Goal: Task Accomplishment & Management: Use online tool/utility

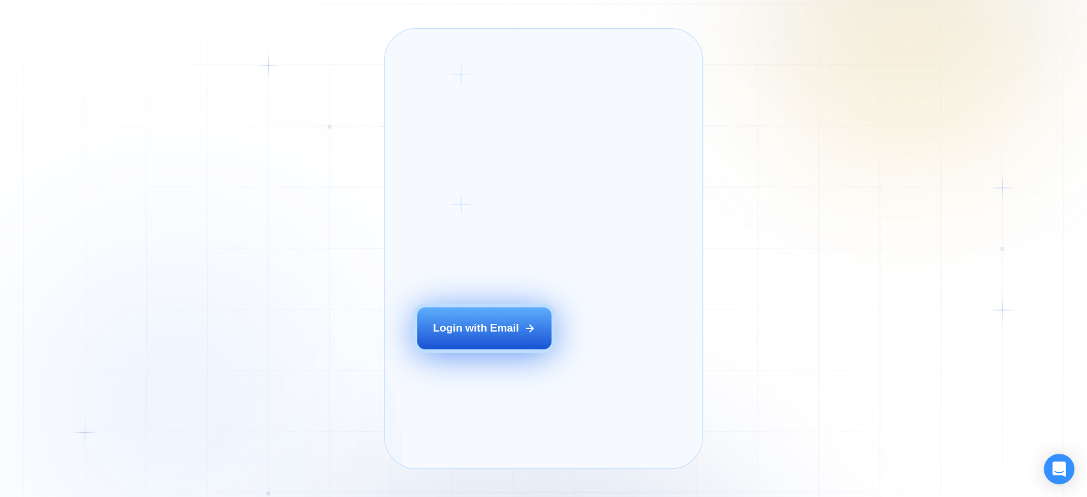
click at [479, 335] on div "Login with Email" at bounding box center [476, 328] width 86 height 15
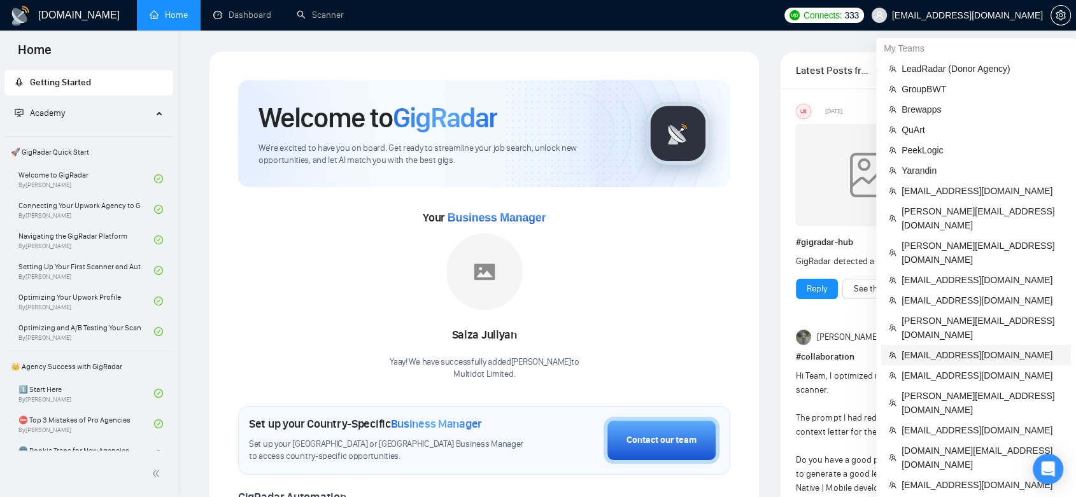
click at [966, 345] on li "[EMAIL_ADDRESS][DOMAIN_NAME]" at bounding box center [976, 355] width 190 height 20
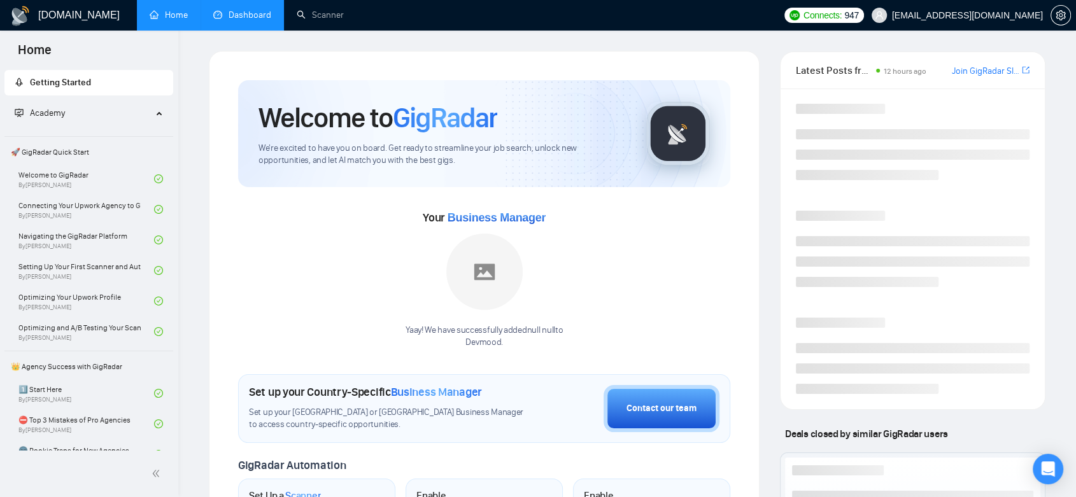
click at [241, 10] on link "Dashboard" at bounding box center [242, 15] width 58 height 11
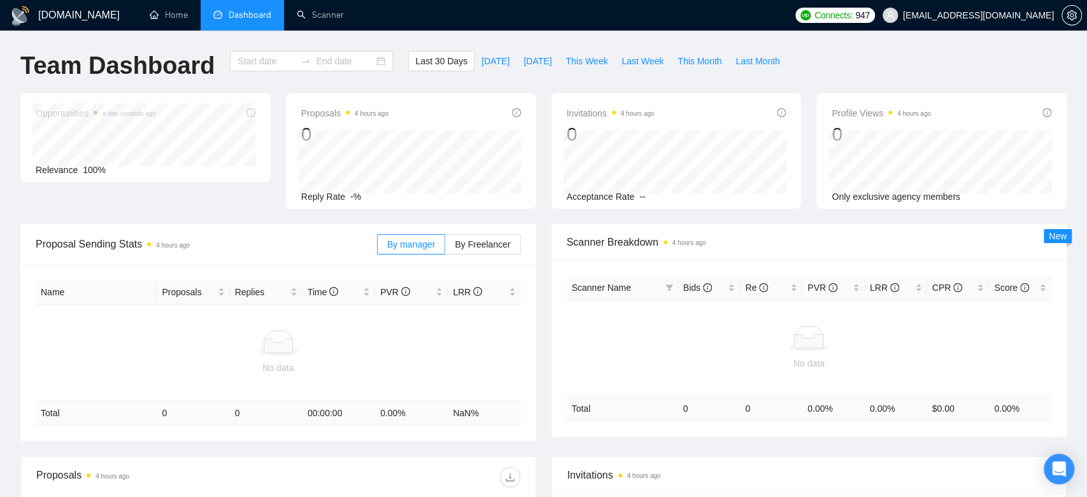
type input "[DATE]"
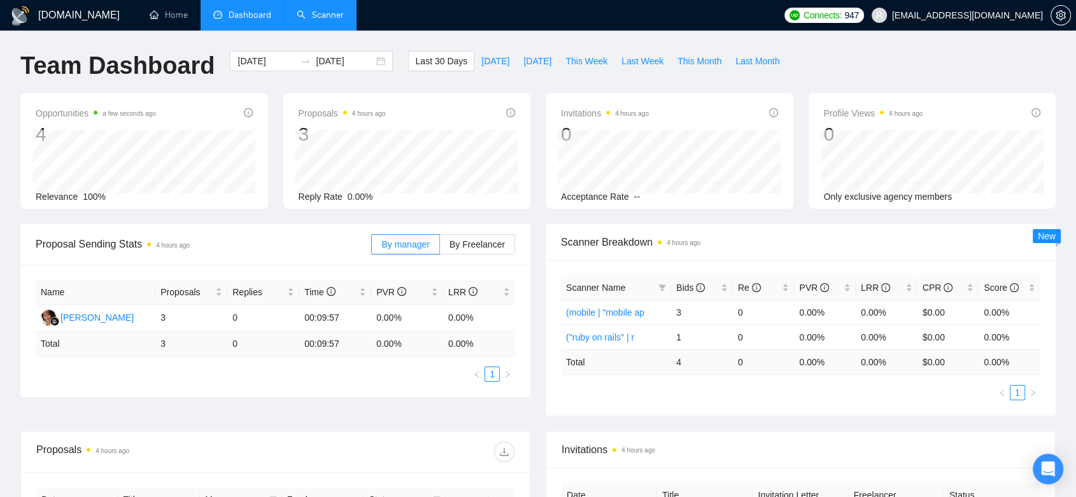
click at [300, 17] on link "Scanner" at bounding box center [320, 15] width 47 height 11
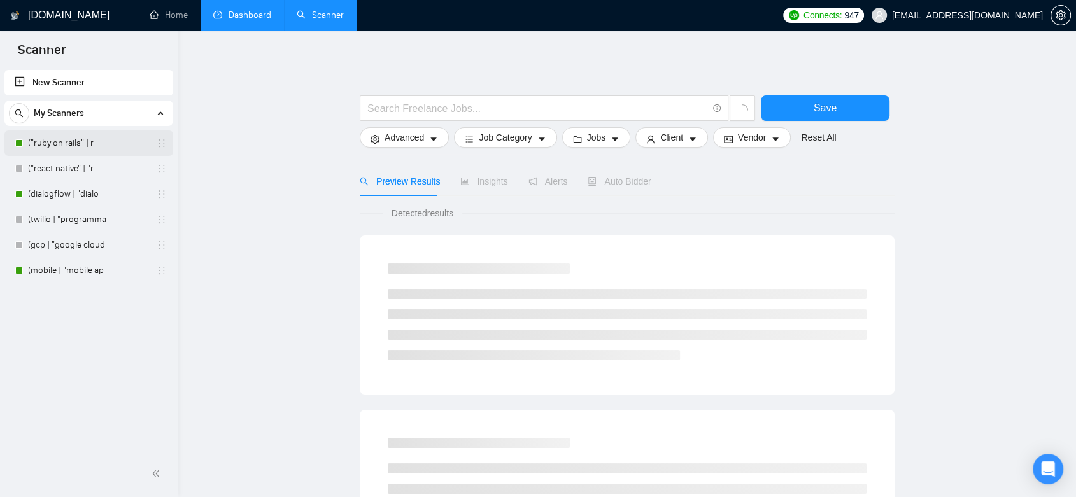
click at [113, 141] on link "("ruby on rails" | r" at bounding box center [88, 142] width 121 height 25
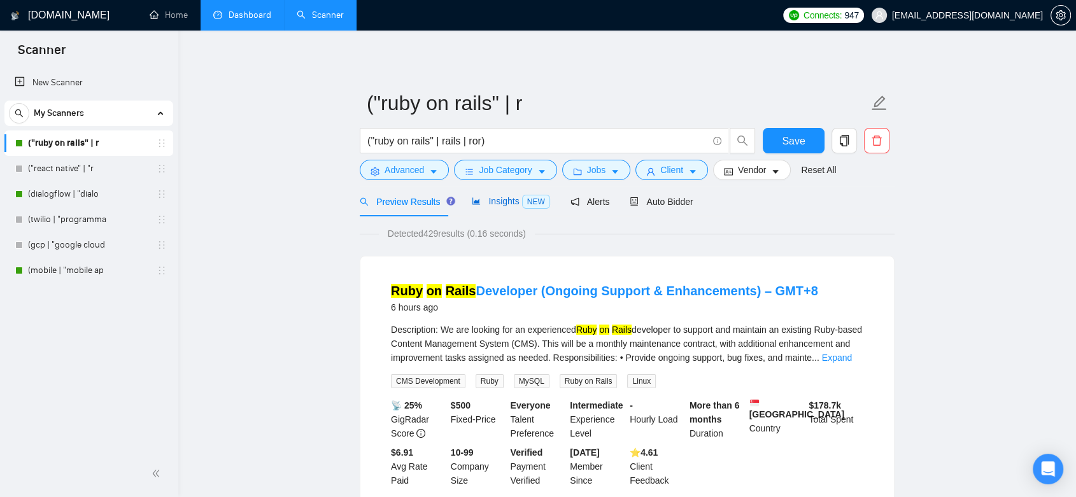
click at [498, 202] on span "Insights NEW" at bounding box center [511, 201] width 78 height 10
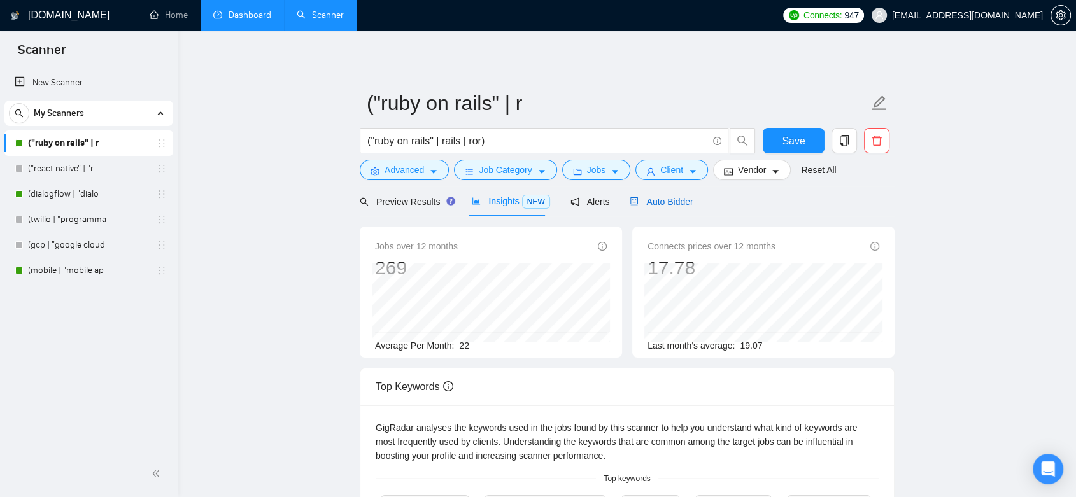
click at [652, 207] on span "Auto Bidder" at bounding box center [661, 202] width 63 height 10
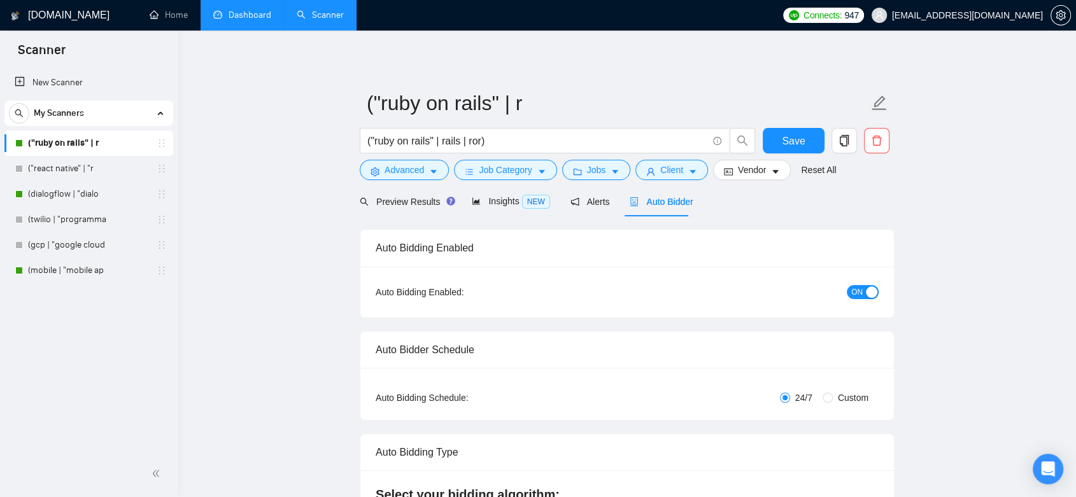
checkbox input "true"
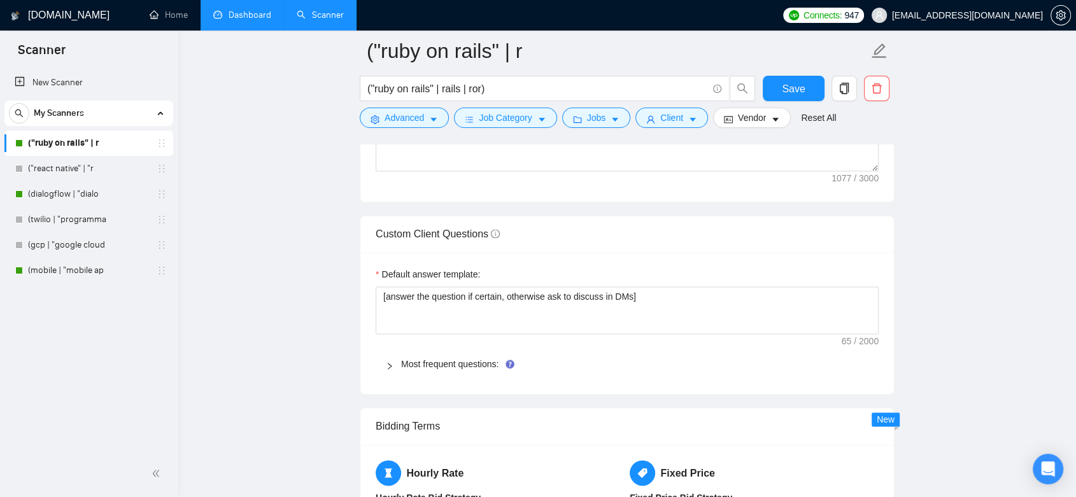
scroll to position [1980, 0]
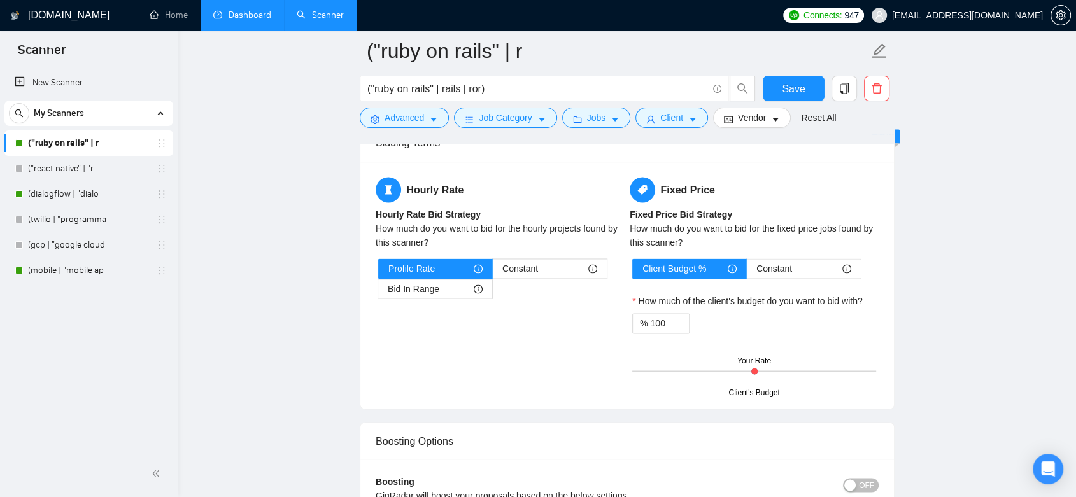
click at [253, 20] on link "Dashboard" at bounding box center [242, 15] width 58 height 11
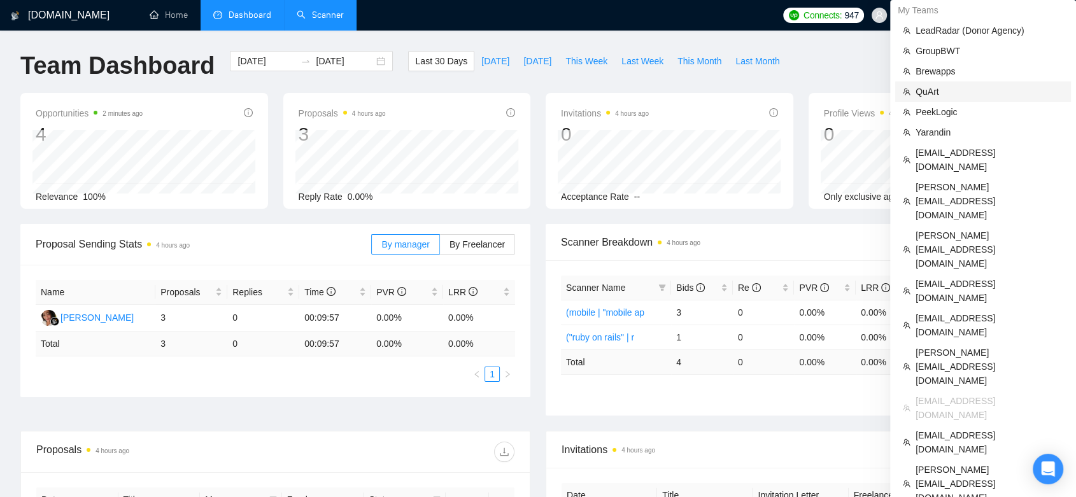
click at [933, 90] on span "QuArt" at bounding box center [989, 92] width 148 height 14
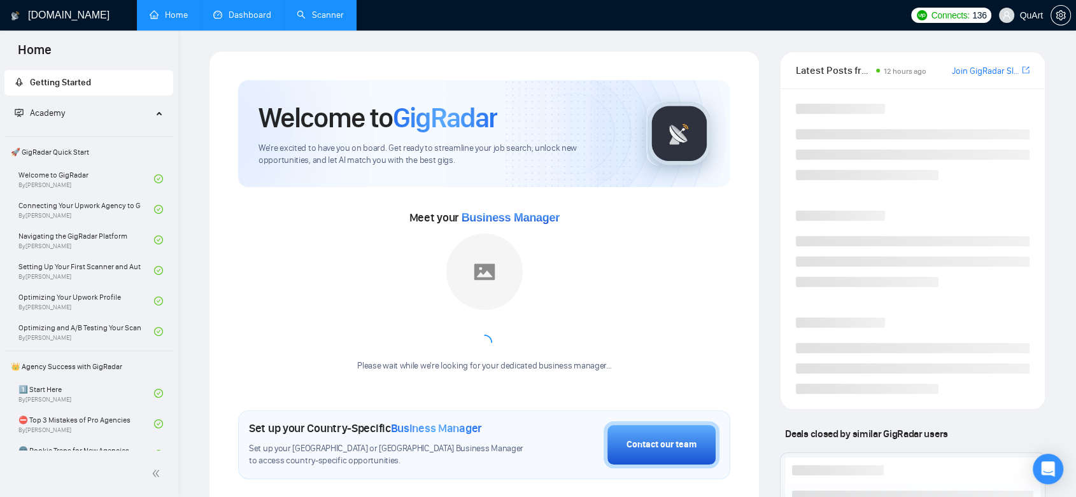
click at [243, 16] on link "Dashboard" at bounding box center [242, 15] width 58 height 11
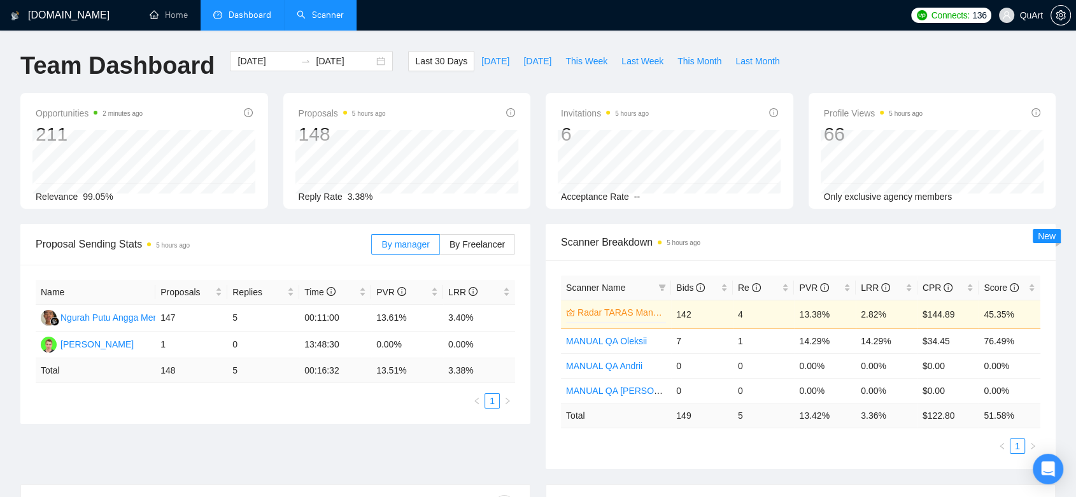
click at [324, 11] on link "Scanner" at bounding box center [320, 15] width 47 height 11
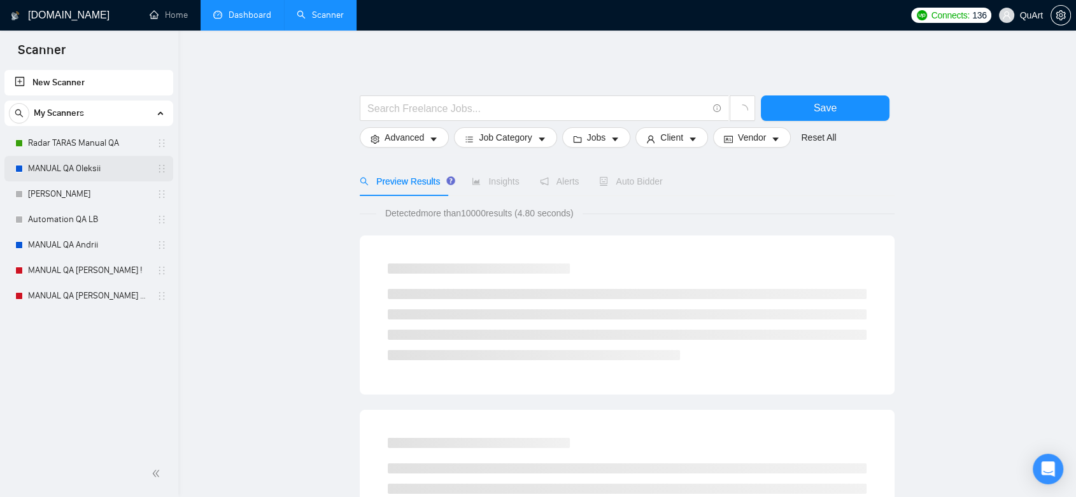
click at [82, 171] on link "MANUAL QA Oleksii" at bounding box center [88, 168] width 121 height 25
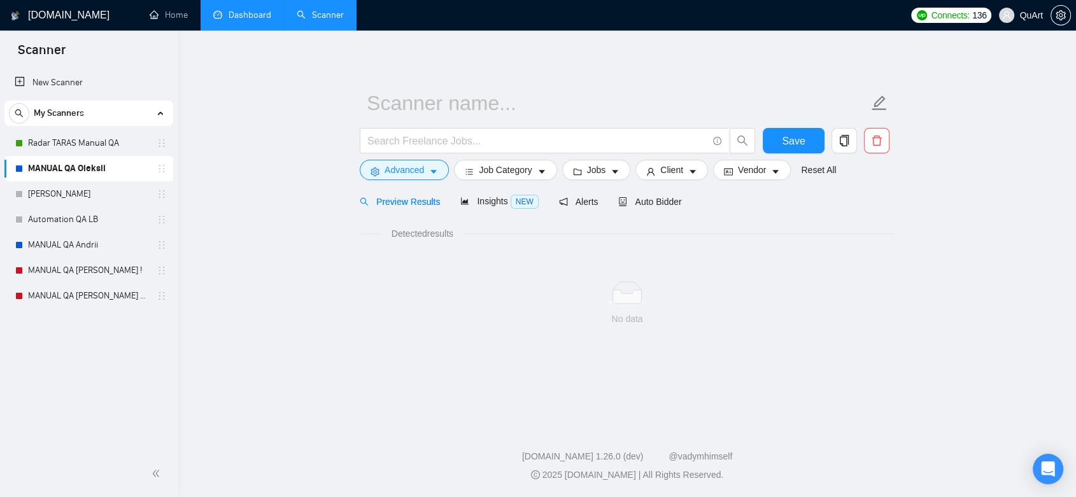
click at [240, 15] on link "Dashboard" at bounding box center [242, 15] width 58 height 11
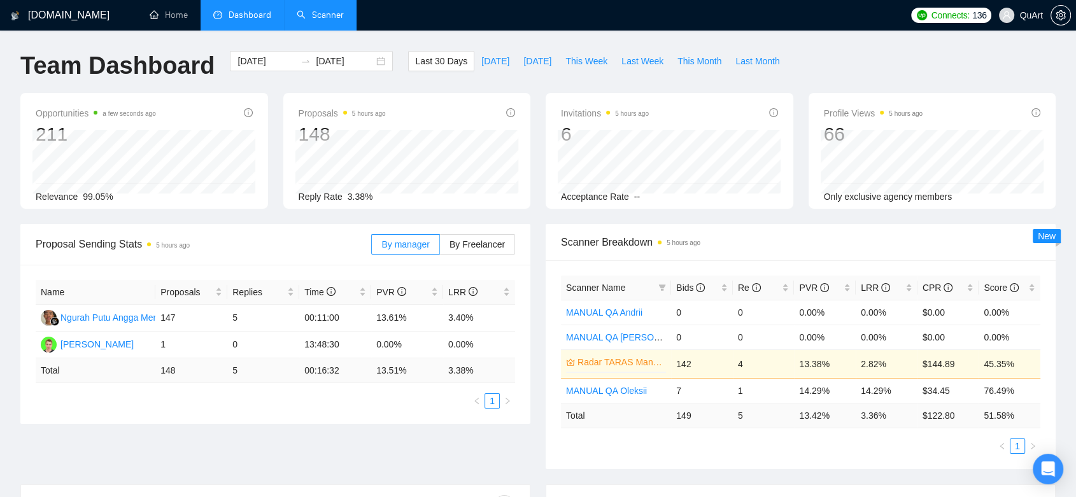
click at [318, 20] on link "Scanner" at bounding box center [320, 15] width 47 height 11
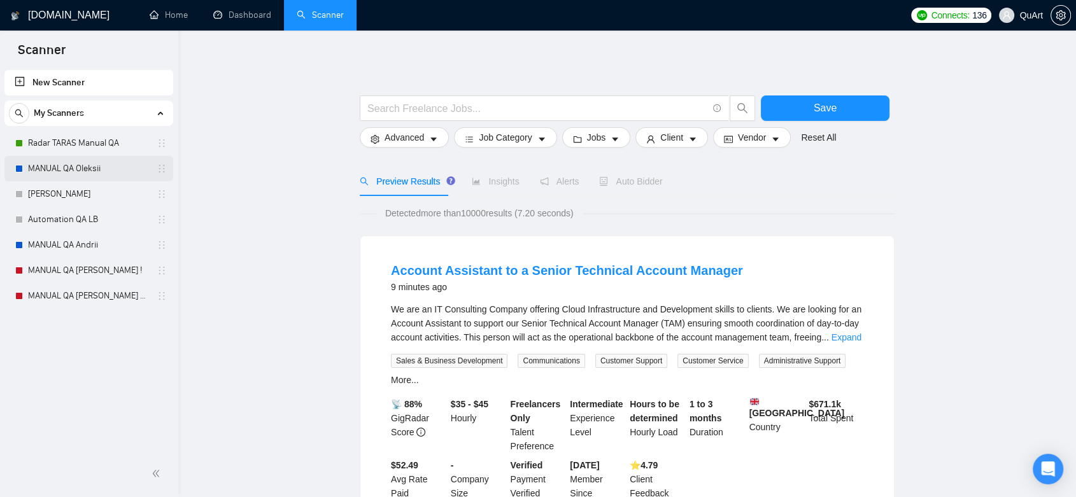
click at [104, 180] on link "MANUAL QA Oleksii" at bounding box center [88, 168] width 121 height 25
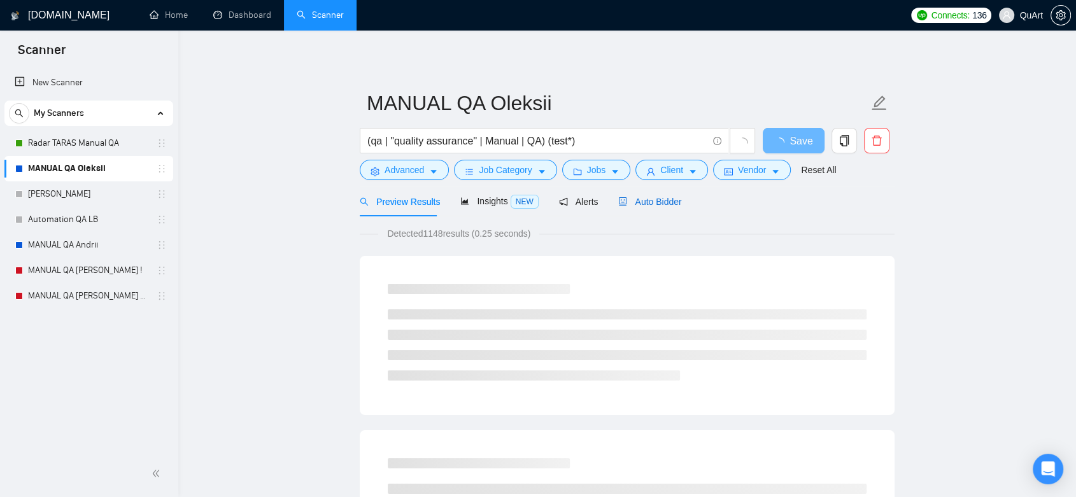
click at [638, 202] on span "Auto Bidder" at bounding box center [649, 202] width 63 height 10
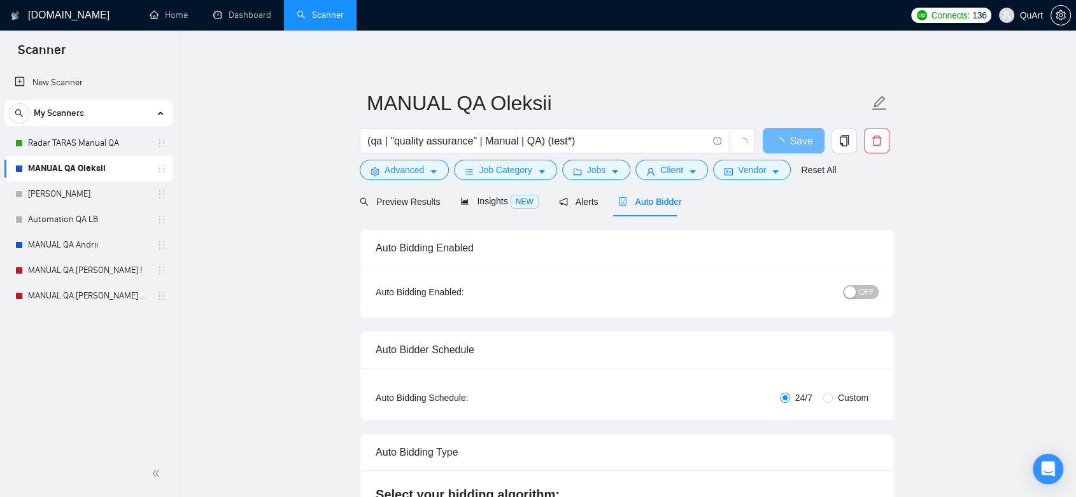
radio input "false"
radio input "true"
checkbox input "true"
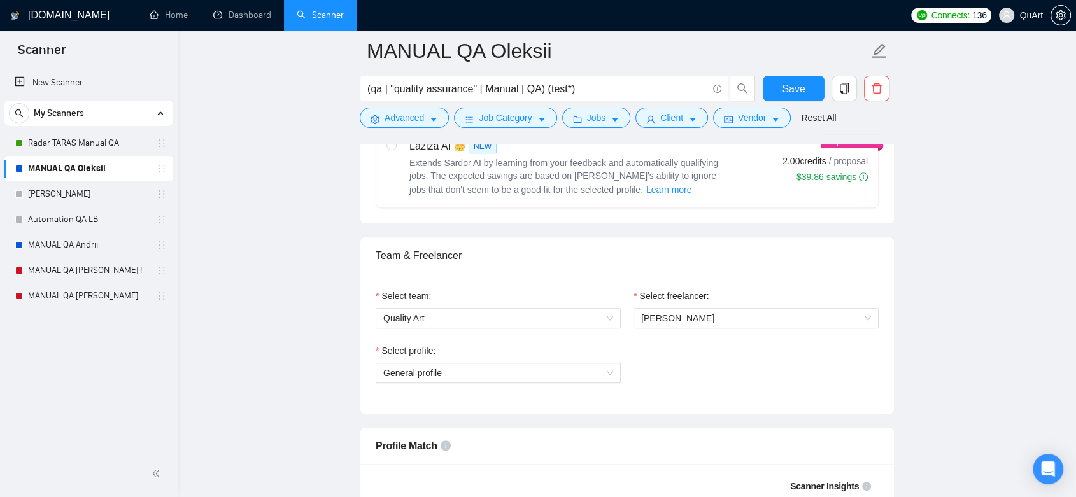
scroll to position [848, 0]
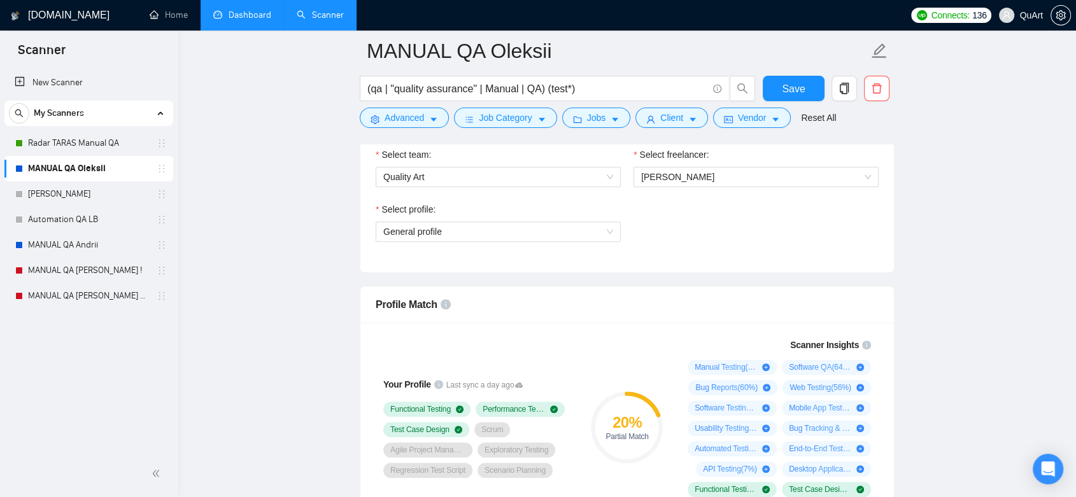
click at [244, 20] on link "Dashboard" at bounding box center [242, 15] width 58 height 11
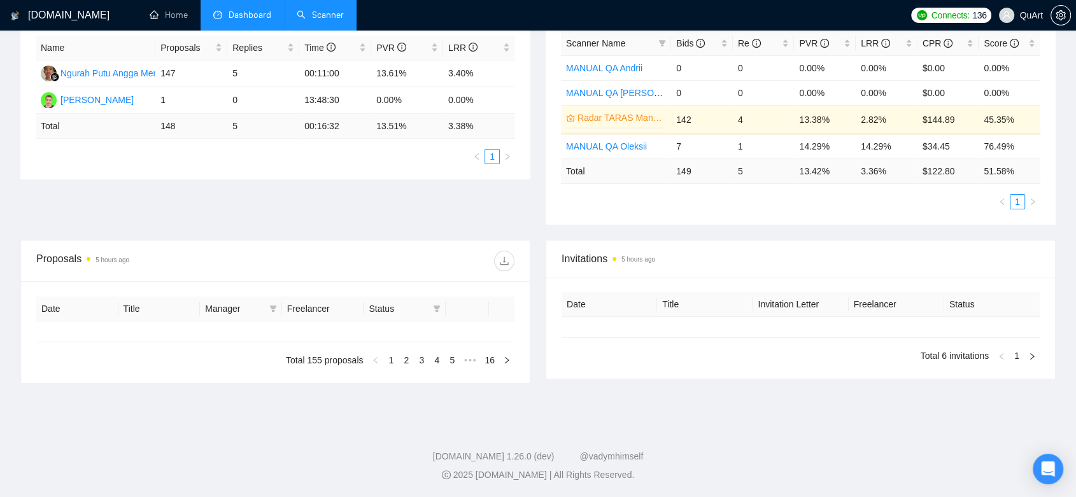
type input "[DATE]"
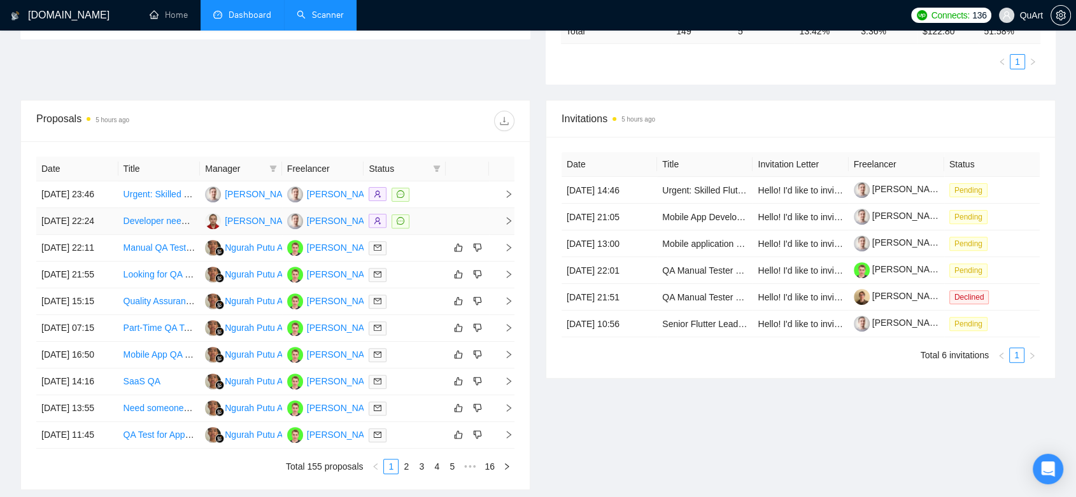
scroll to position [526, 0]
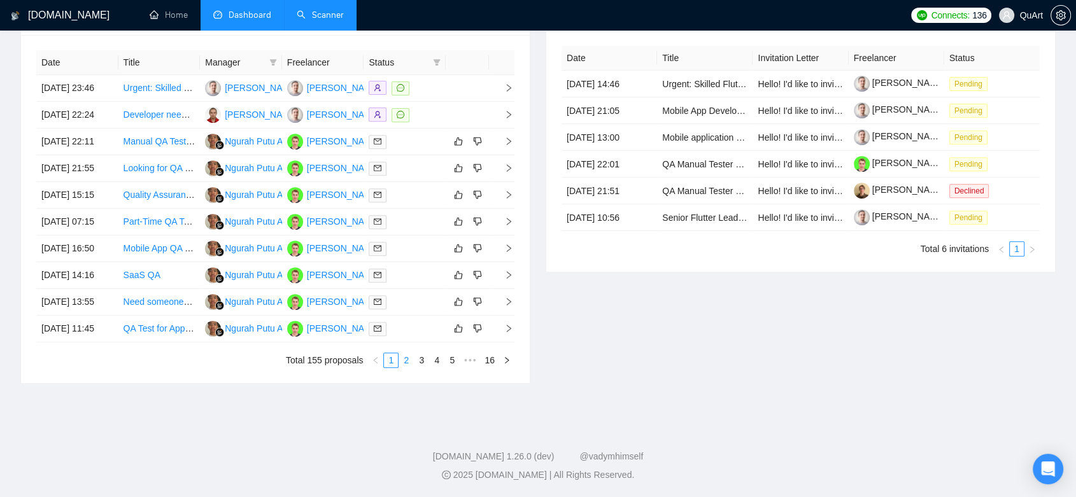
click at [409, 367] on link "2" at bounding box center [406, 360] width 14 height 14
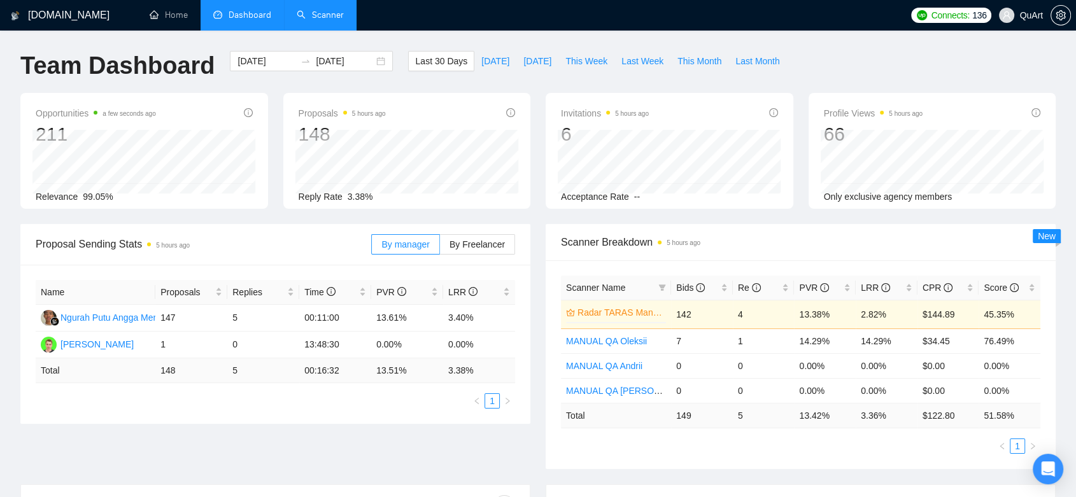
click at [320, 20] on link "Scanner" at bounding box center [320, 15] width 47 height 11
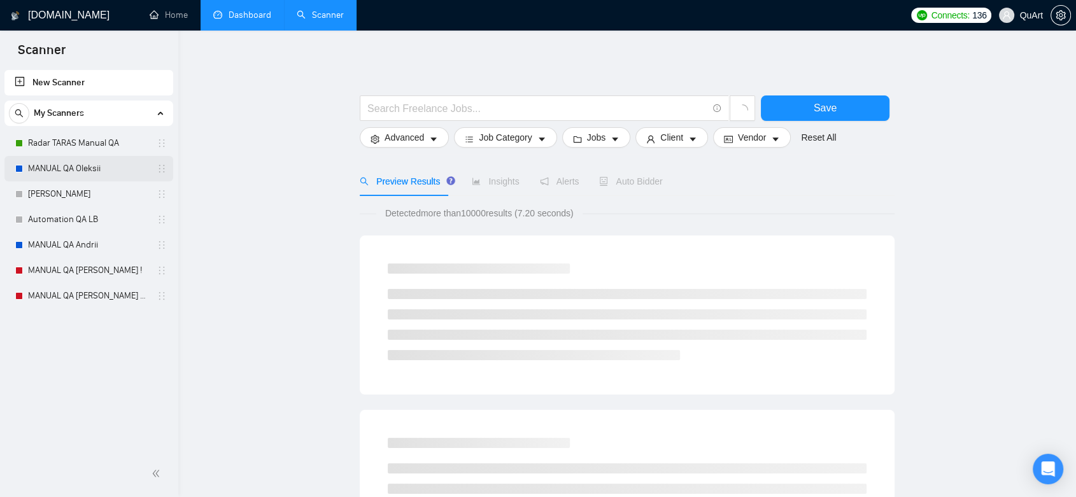
click at [104, 168] on link "MANUAL QA Oleksii" at bounding box center [88, 168] width 121 height 25
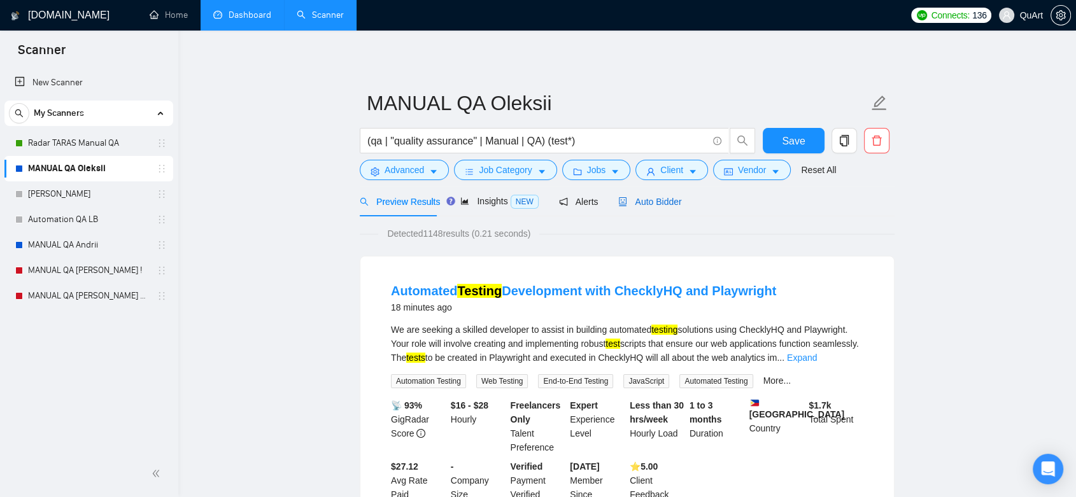
click at [647, 201] on span "Auto Bidder" at bounding box center [649, 202] width 63 height 10
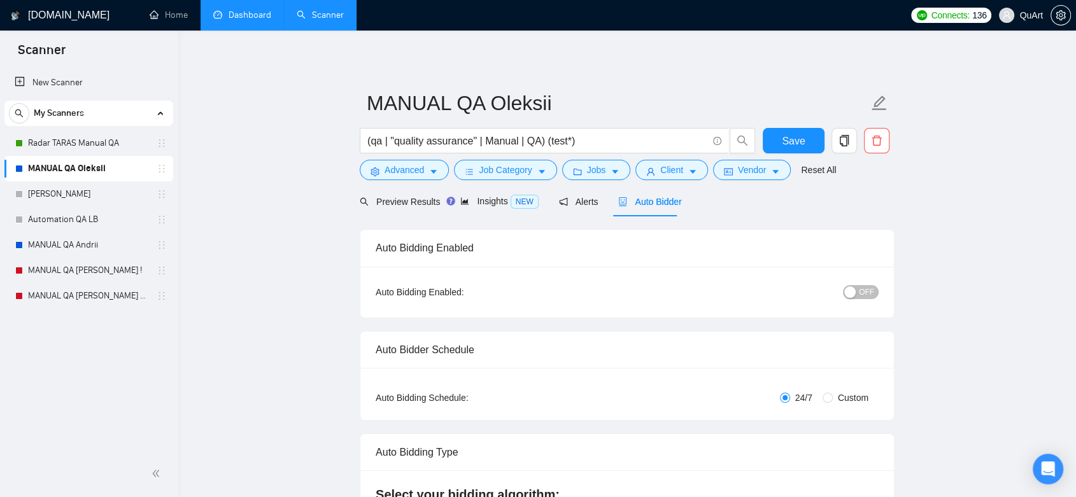
radio input "false"
radio input "true"
checkbox input "true"
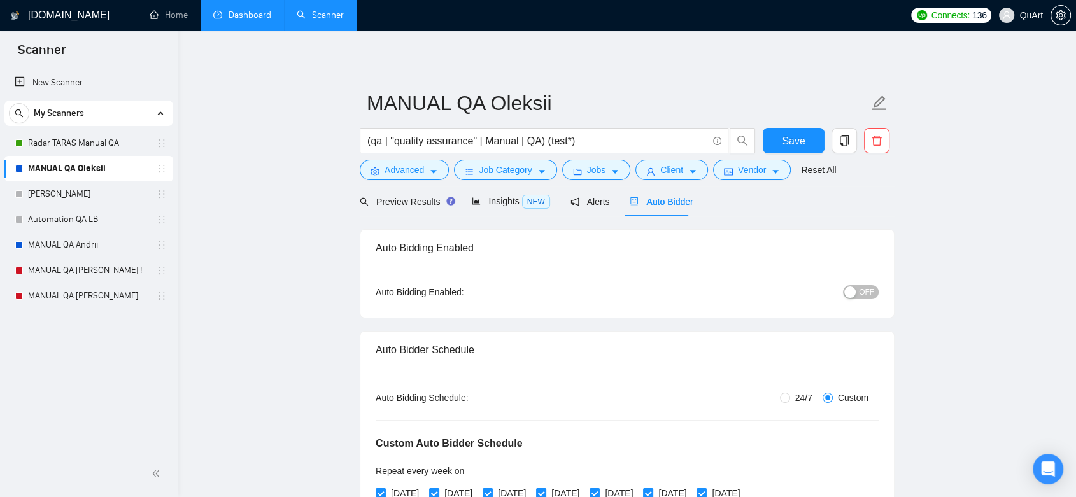
click at [237, 11] on link "Dashboard" at bounding box center [242, 15] width 58 height 11
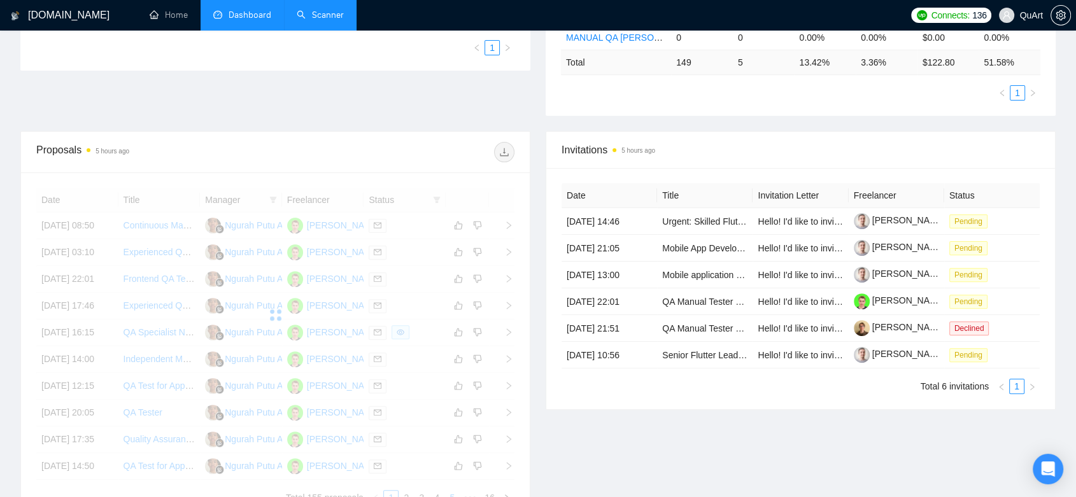
scroll to position [610, 0]
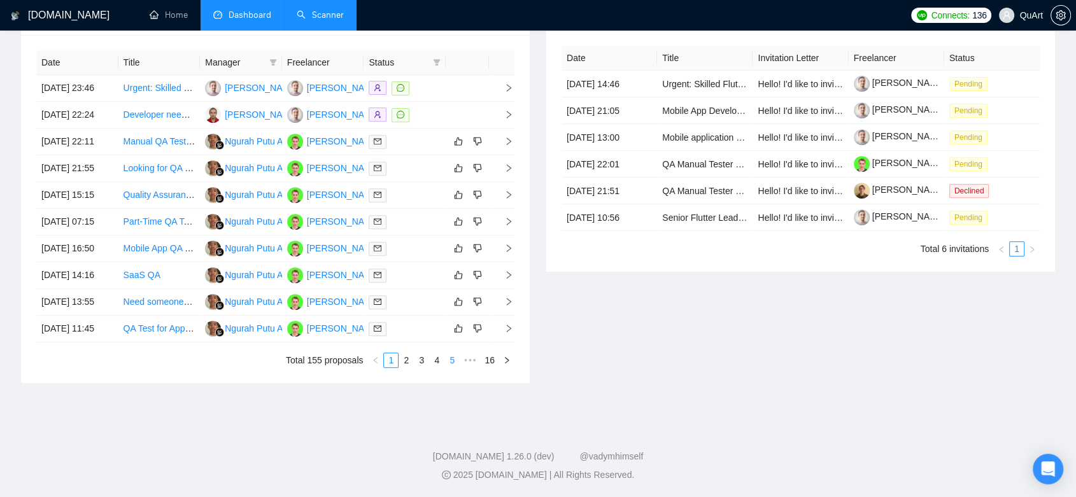
click at [450, 361] on link "5" at bounding box center [452, 360] width 14 height 14
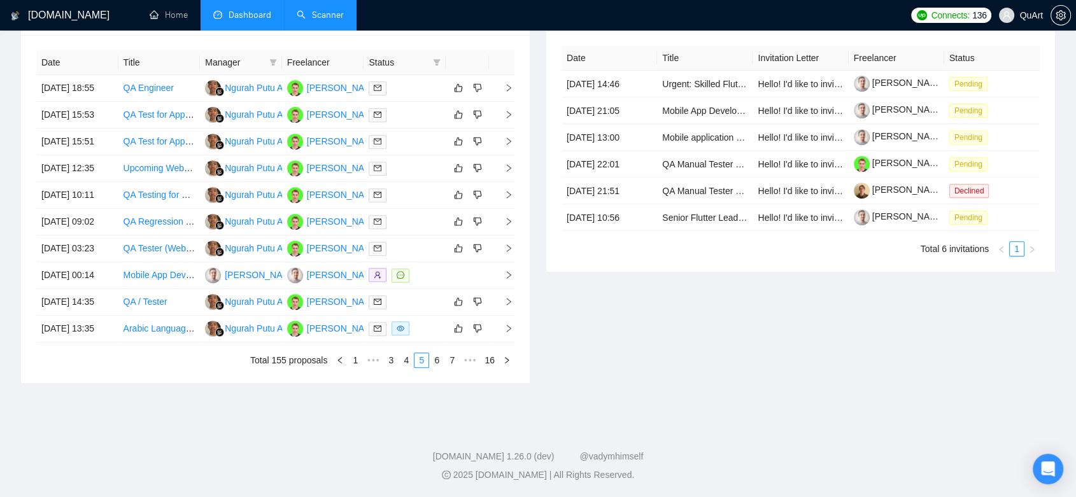
scroll to position [397, 0]
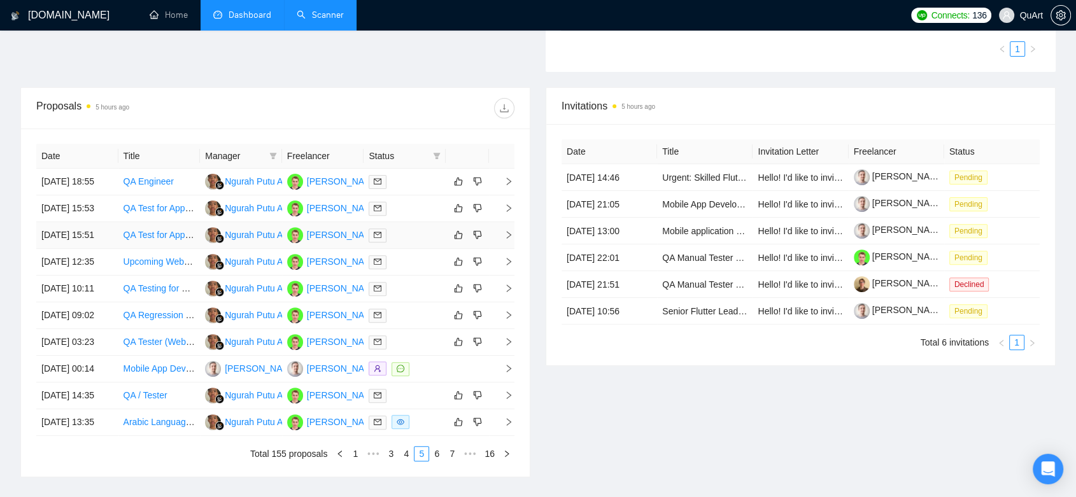
click at [412, 249] on td at bounding box center [404, 235] width 82 height 27
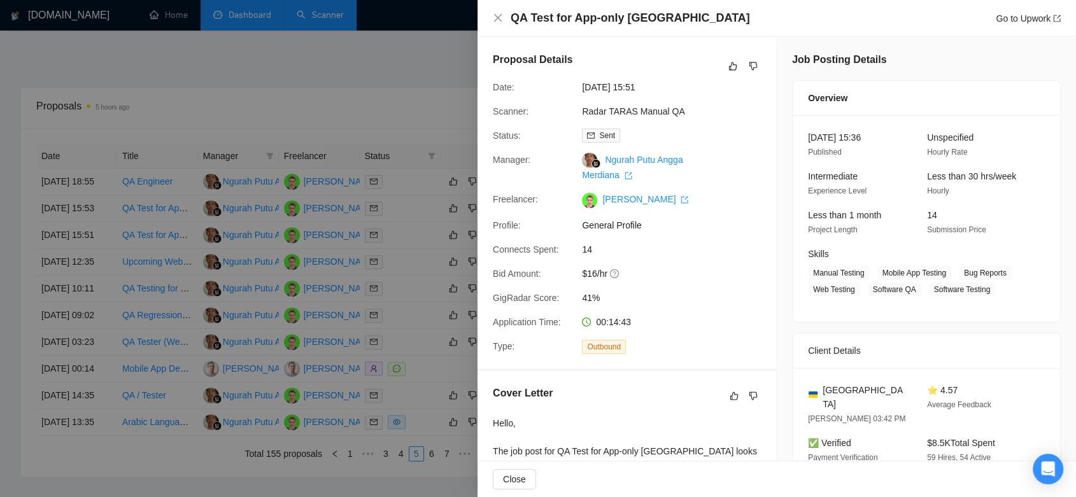
click at [438, 101] on div at bounding box center [538, 248] width 1076 height 497
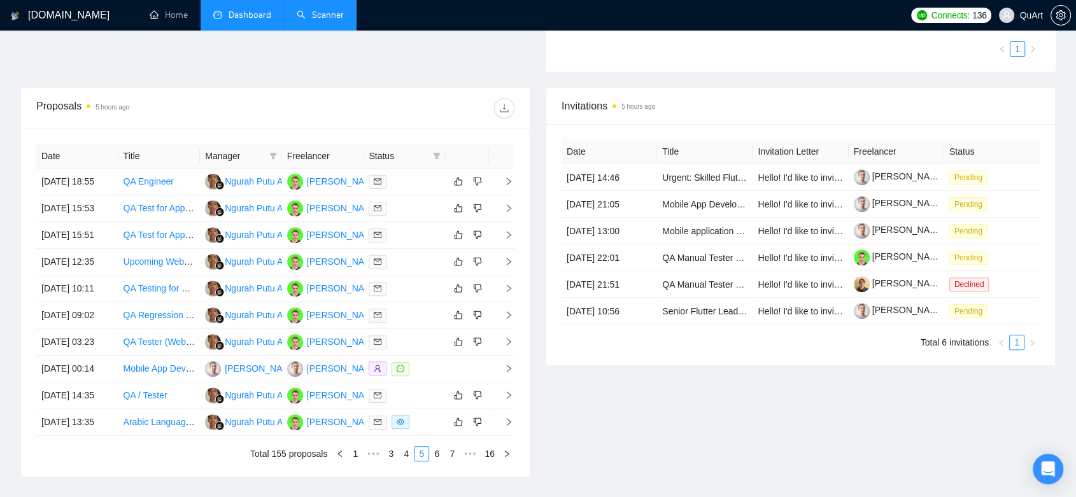
scroll to position [610, 0]
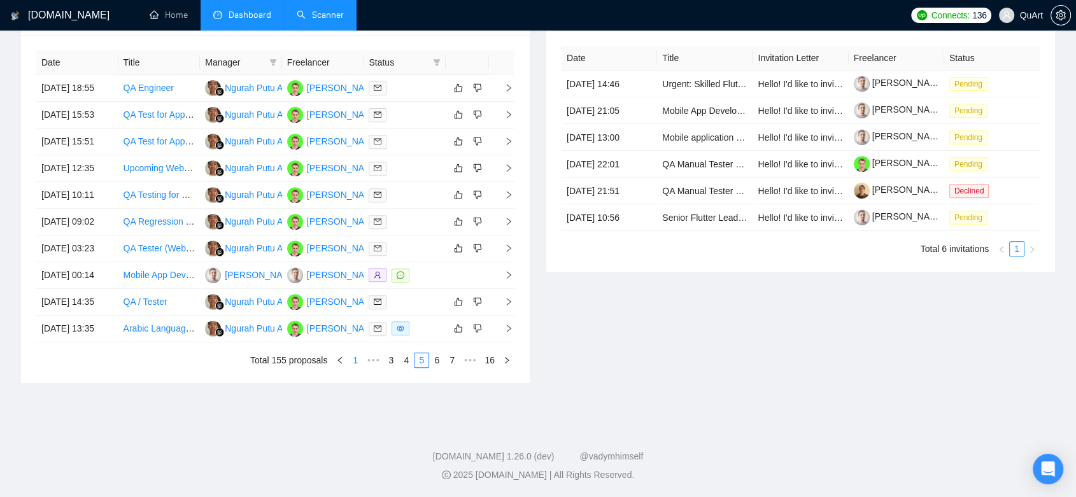
click at [356, 356] on link "1" at bounding box center [355, 360] width 14 height 14
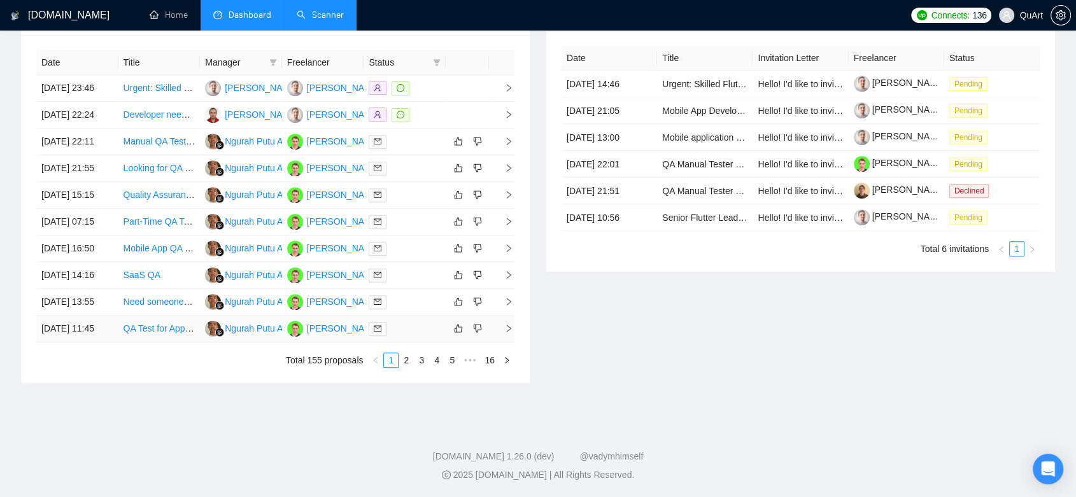
scroll to position [539, 0]
click at [399, 134] on div at bounding box center [405, 141] width 72 height 15
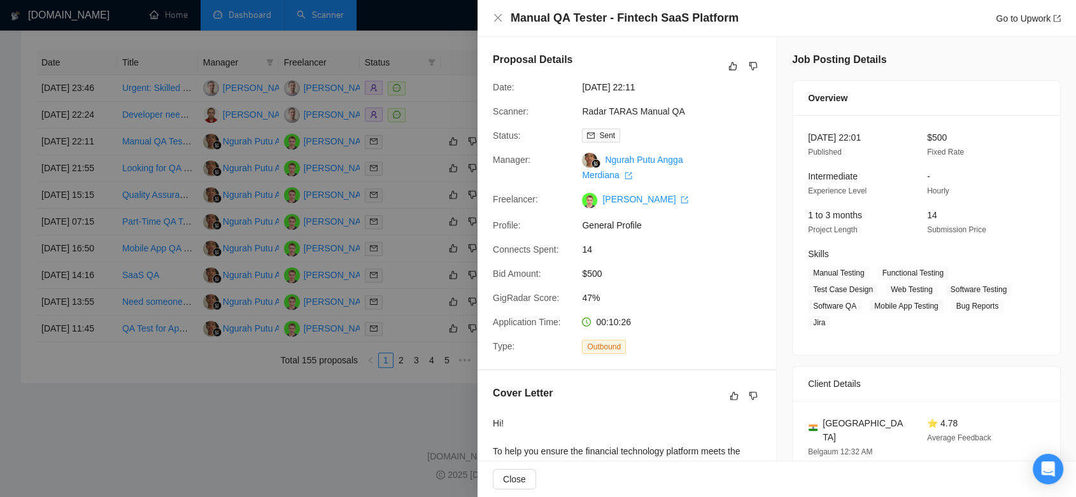
click at [407, 244] on div at bounding box center [538, 248] width 1076 height 497
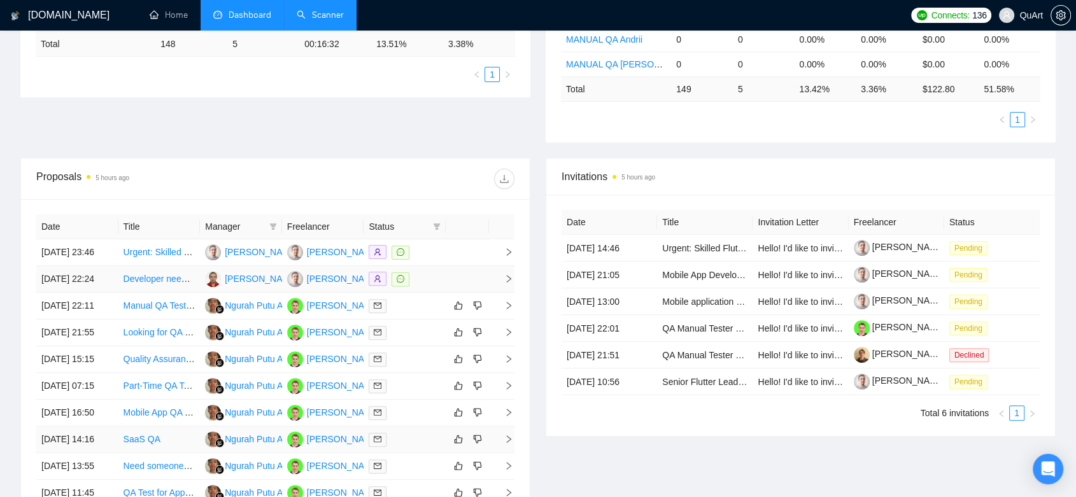
scroll to position [610, 0]
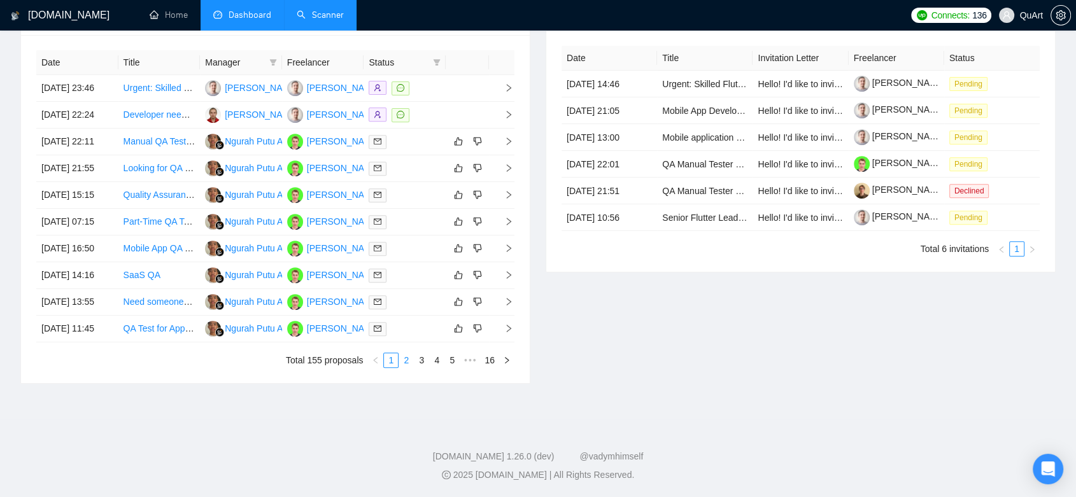
click at [409, 355] on link "2" at bounding box center [406, 360] width 14 height 14
click at [426, 365] on link "3" at bounding box center [421, 360] width 14 height 14
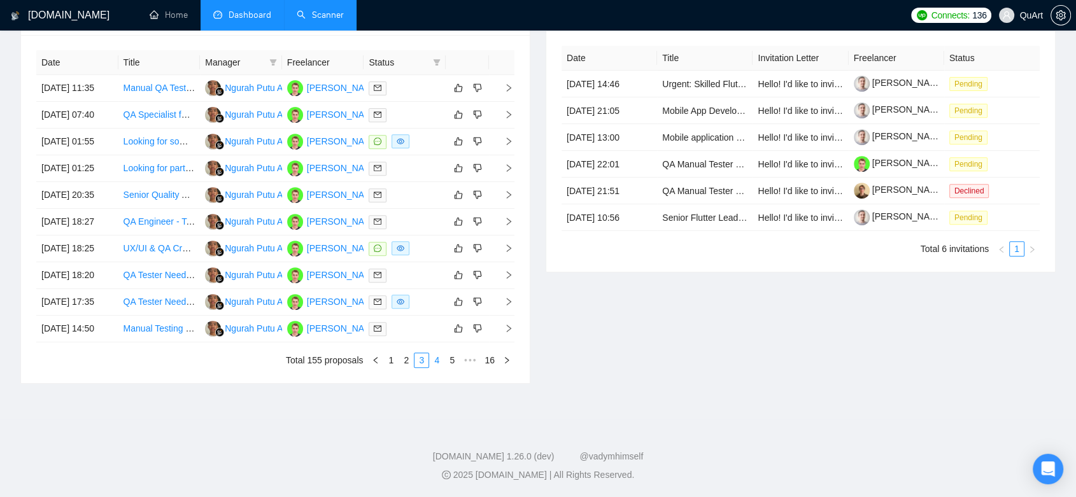
click at [439, 367] on li "4" at bounding box center [436, 360] width 15 height 15
click at [439, 359] on link "5" at bounding box center [437, 360] width 14 height 14
drag, startPoint x: 440, startPoint y: 356, endPoint x: 533, endPoint y: 299, distance: 109.7
click at [439, 356] on link "6" at bounding box center [437, 360] width 14 height 14
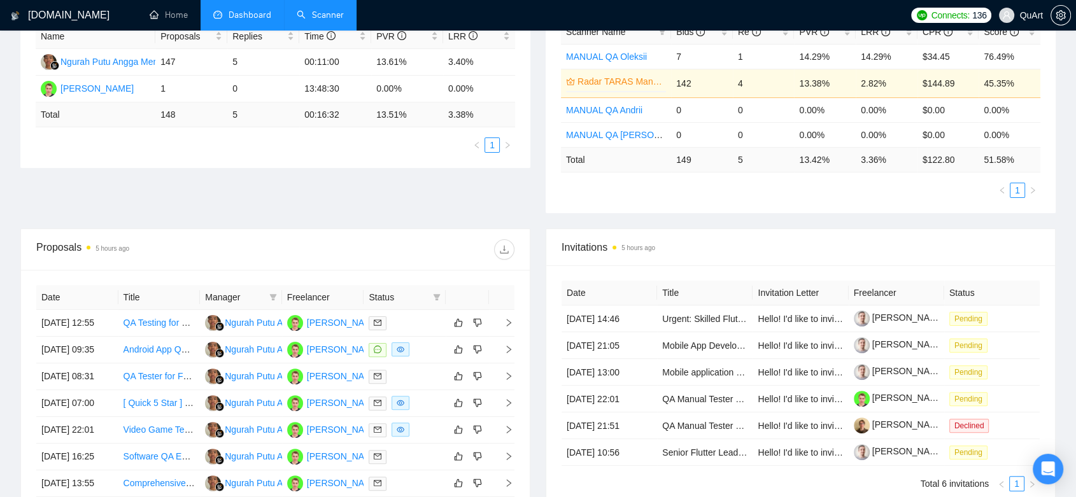
scroll to position [539, 0]
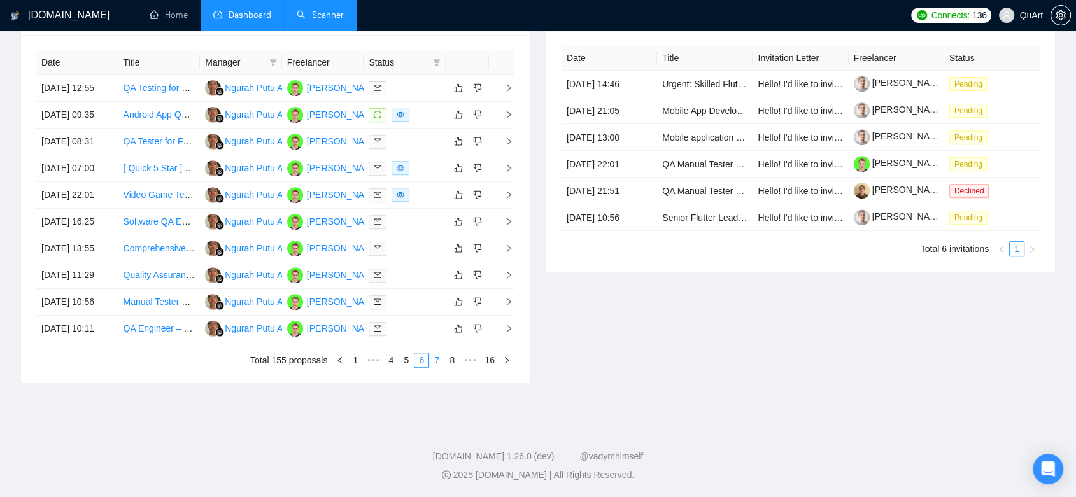
click at [438, 367] on link "7" at bounding box center [437, 360] width 14 height 14
click at [433, 367] on link "8" at bounding box center [437, 360] width 14 height 14
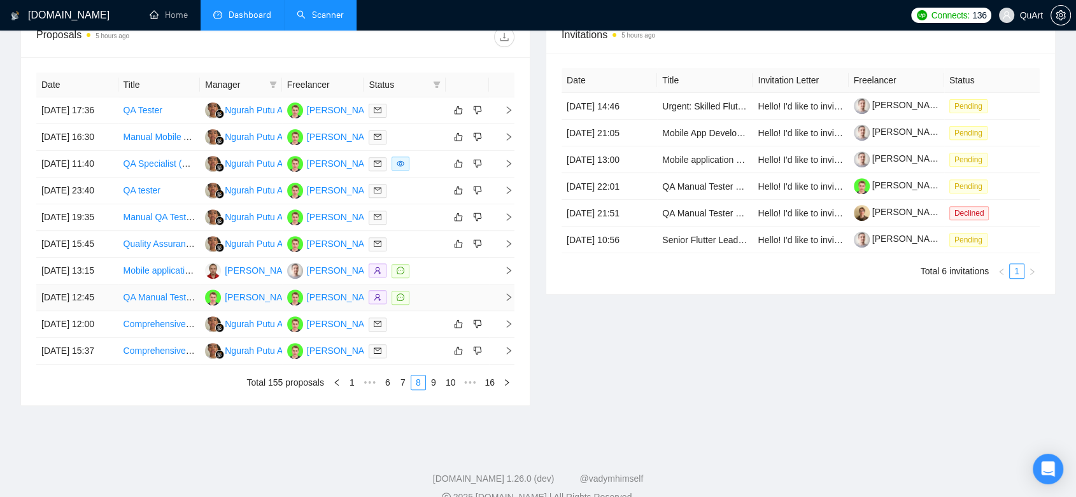
scroll to position [610, 0]
